Goal: Information Seeking & Learning: Learn about a topic

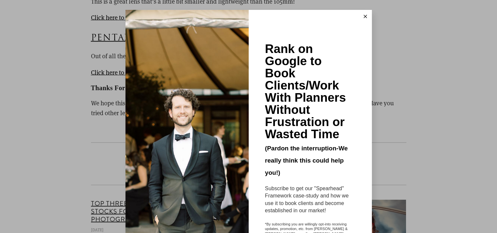
scroll to position [1270, 0]
click at [363, 14] on button at bounding box center [365, 16] width 13 height 13
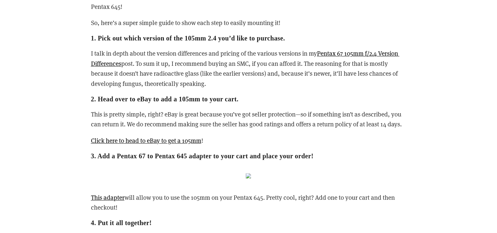
scroll to position [864, 0]
click at [351, 53] on link "Pentax 67 105mm f/2.4 Version Differences" at bounding box center [245, 59] width 309 height 18
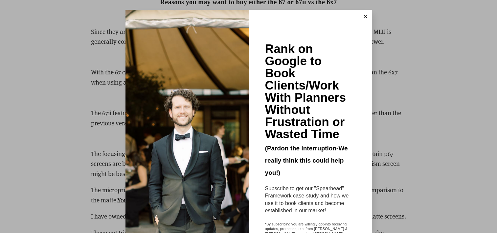
scroll to position [1842, 0]
click at [364, 14] on button at bounding box center [365, 16] width 13 height 13
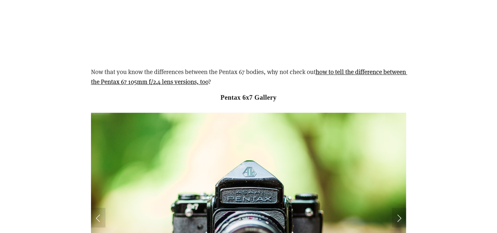
scroll to position [3316, 0]
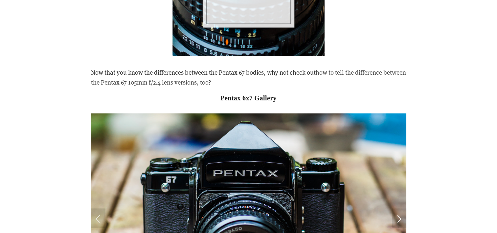
click at [113, 73] on link "how to tell the difference between the Pentax 67 105mm f/2.4 lens versions, too" at bounding box center [249, 77] width 317 height 18
